Goal: Task Accomplishment & Management: Manage account settings

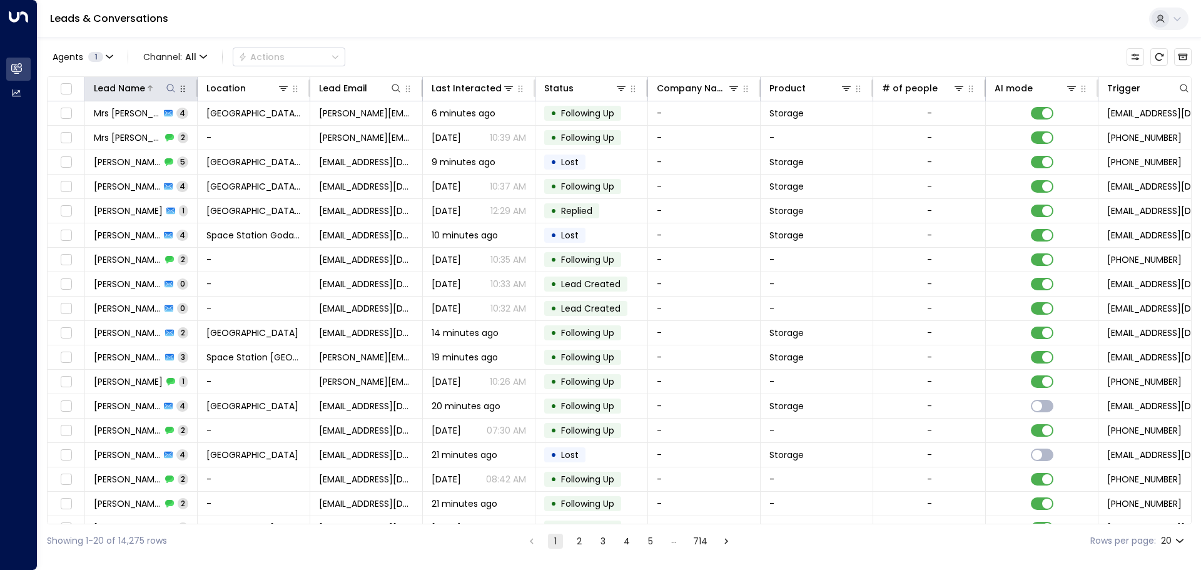
click at [165, 91] on button at bounding box center [171, 88] width 13 height 13
type input "****"
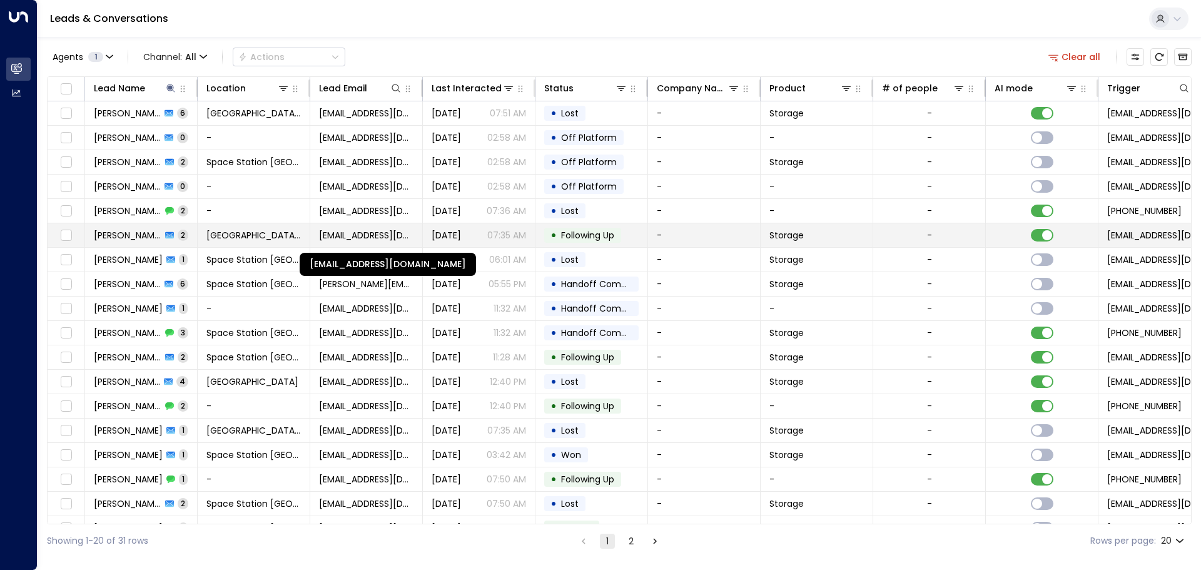
click at [328, 230] on span "[EMAIL_ADDRESS][DOMAIN_NAME]" at bounding box center [366, 235] width 94 height 13
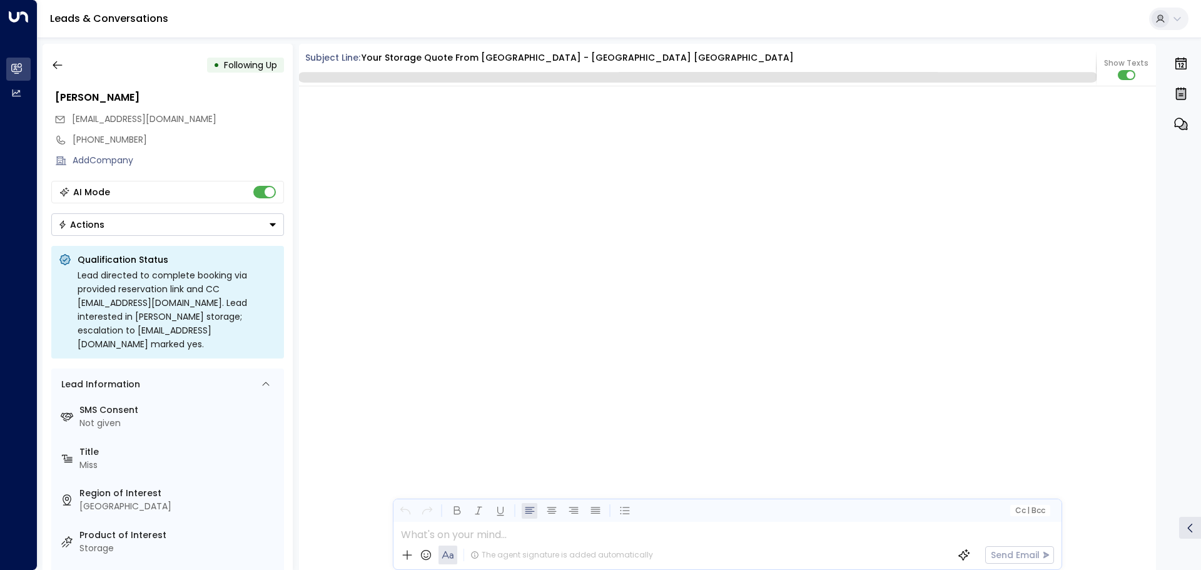
scroll to position [1179, 0]
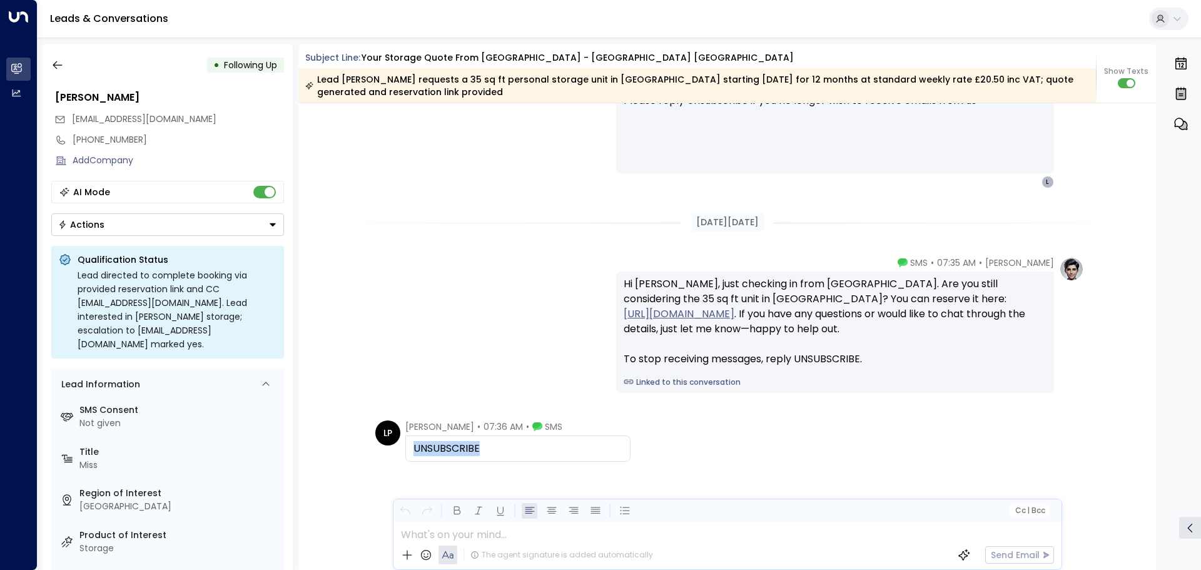
drag, startPoint x: 478, startPoint y: 448, endPoint x: 405, endPoint y: 452, distance: 72.7
click at [405, 452] on div "UNSUBSCRIBE" at bounding box center [517, 448] width 225 height 26
copy div "UNSUBSCRIBE"
